Goal: Browse casually

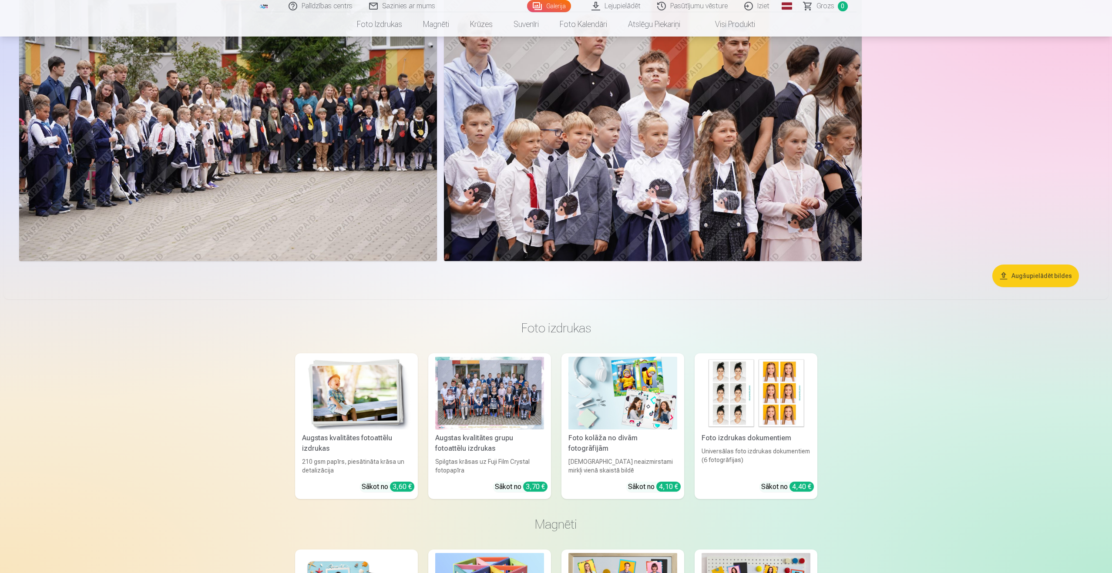
scroll to position [479, 0]
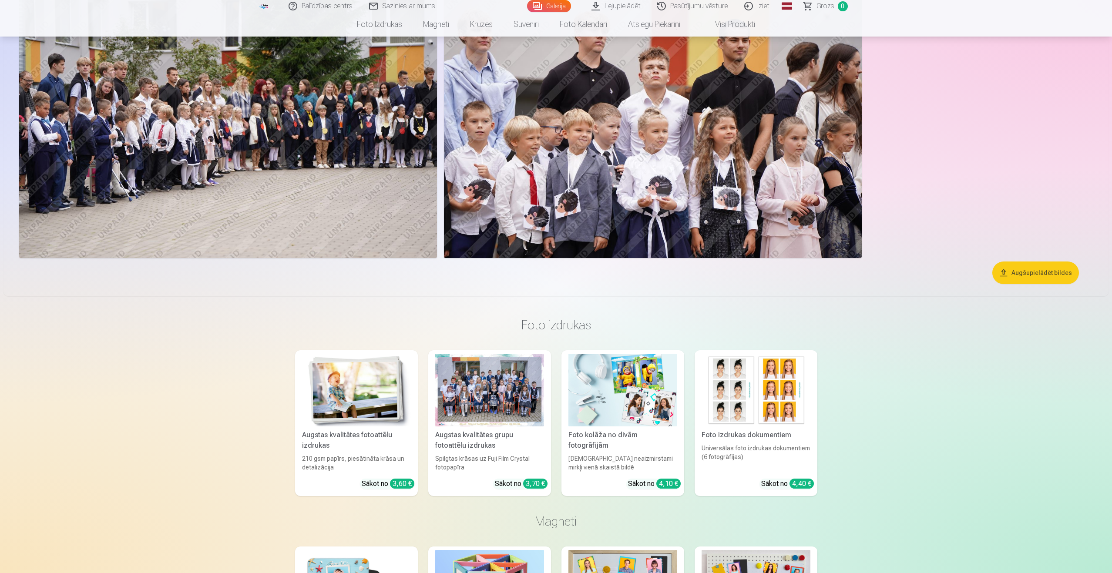
click at [465, 437] on div "Augstas kvalitātes grupu fotoattēlu izdrukas" at bounding box center [490, 440] width 116 height 21
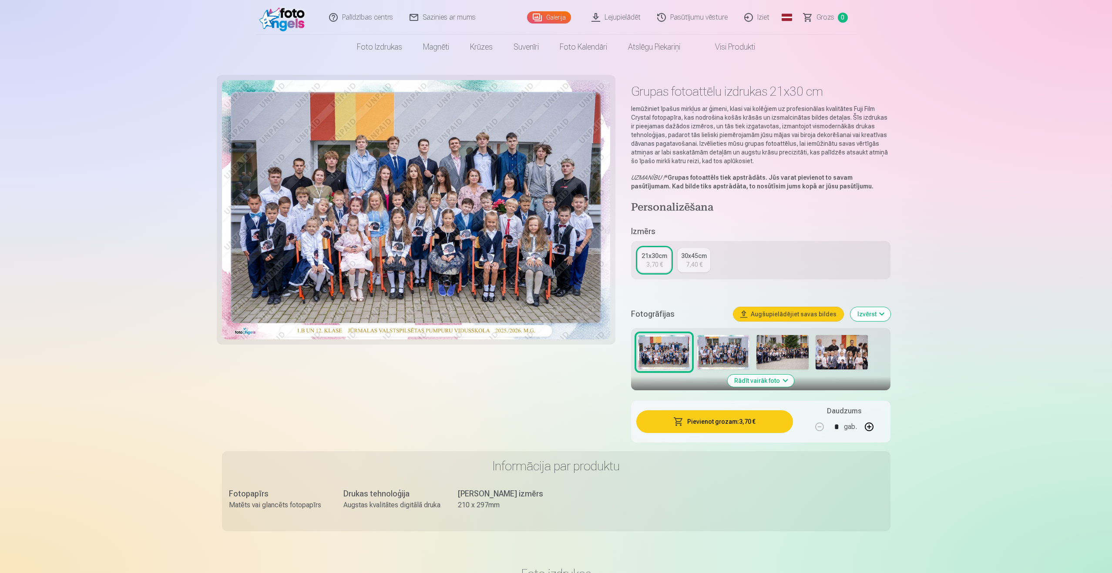
click at [785, 379] on button "Rādīt vairāk foto" at bounding box center [760, 381] width 67 height 12
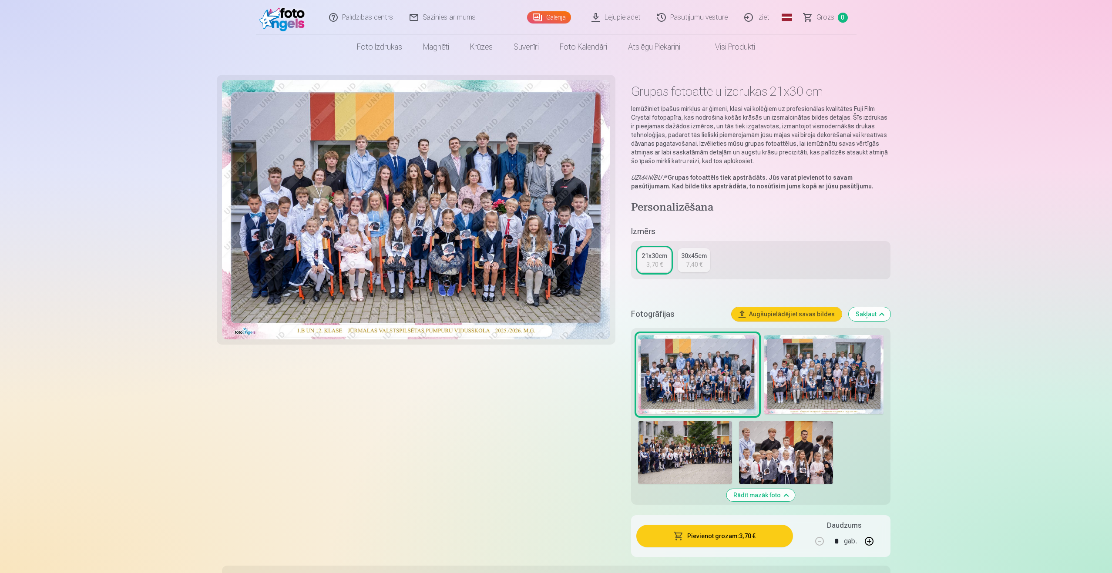
click at [696, 367] on img at bounding box center [697, 375] width 119 height 80
click at [851, 380] on img at bounding box center [823, 375] width 119 height 80
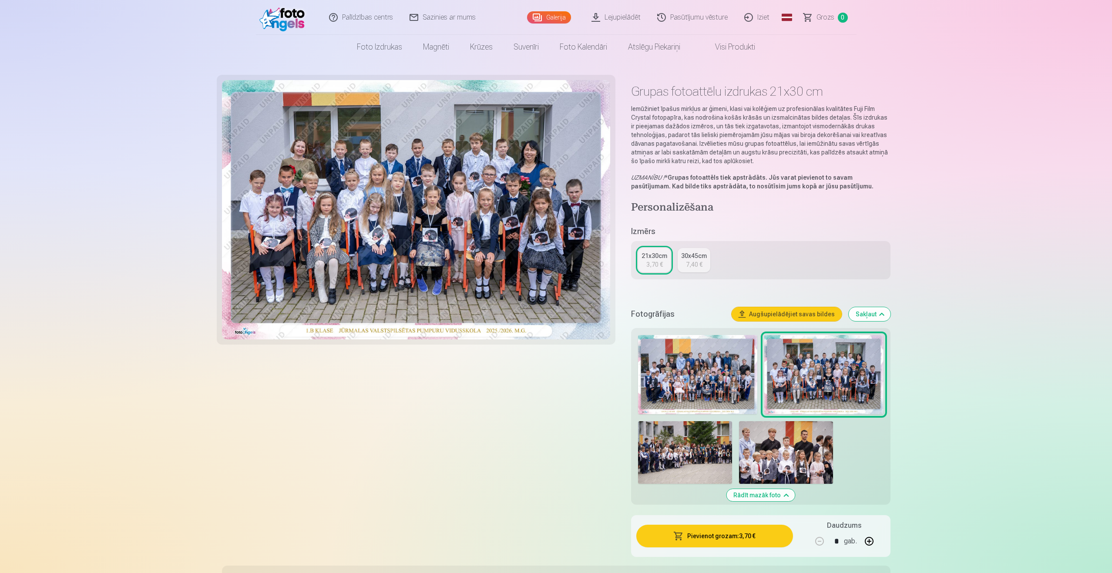
click at [688, 464] on img at bounding box center [685, 452] width 94 height 63
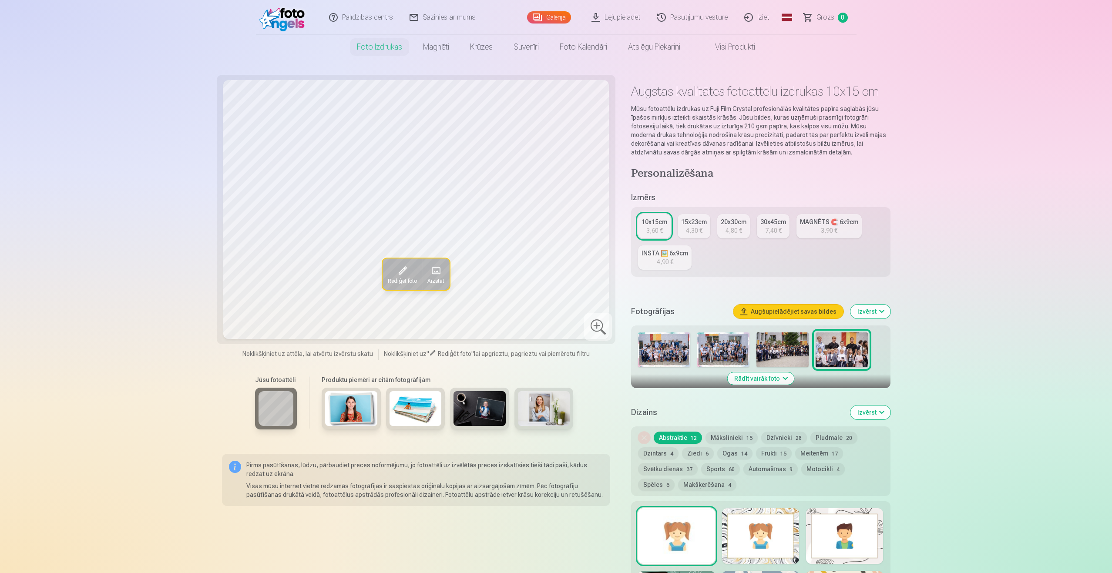
click at [855, 347] on img at bounding box center [841, 349] width 52 height 35
click at [785, 352] on img at bounding box center [782, 349] width 52 height 35
click at [778, 382] on button "Rādīt vairāk foto" at bounding box center [760, 378] width 67 height 12
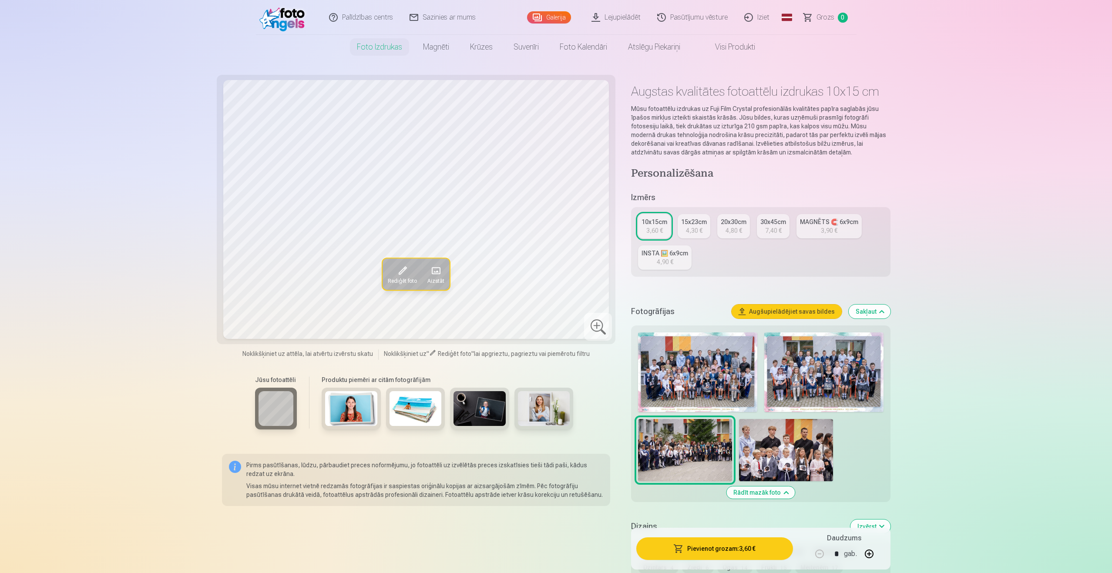
click at [698, 385] on img at bounding box center [697, 372] width 119 height 80
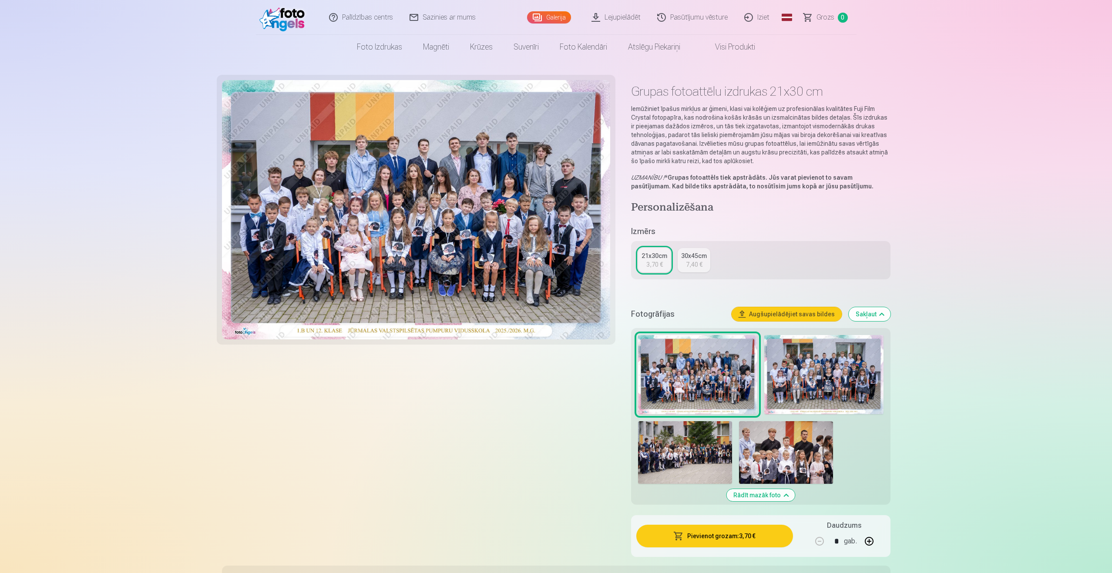
click at [785, 362] on img at bounding box center [823, 375] width 119 height 80
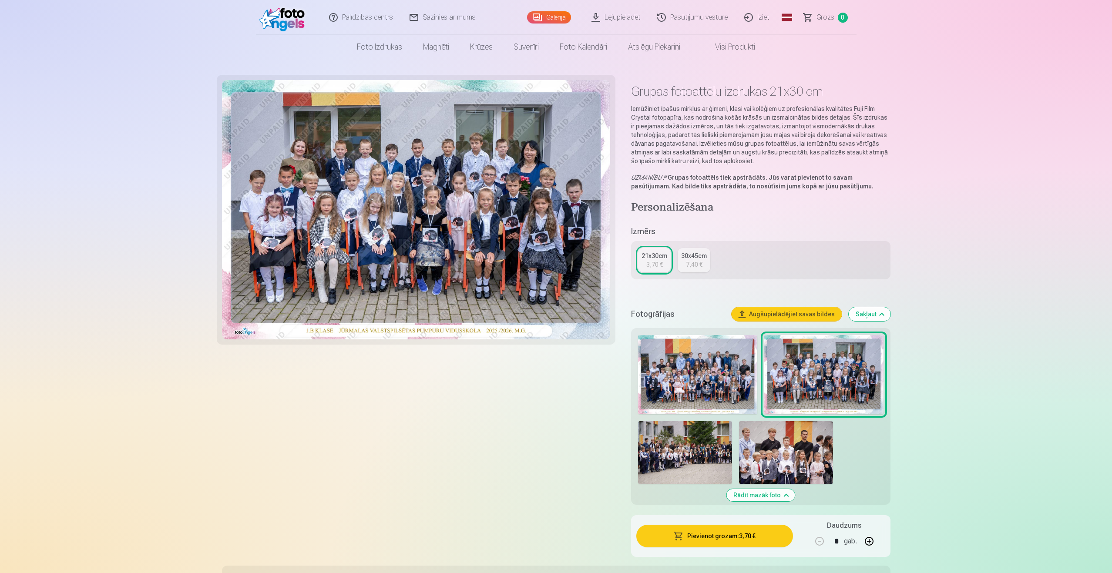
click at [757, 20] on link "Iziet" at bounding box center [757, 17] width 42 height 35
